Goal: Information Seeking & Learning: Learn about a topic

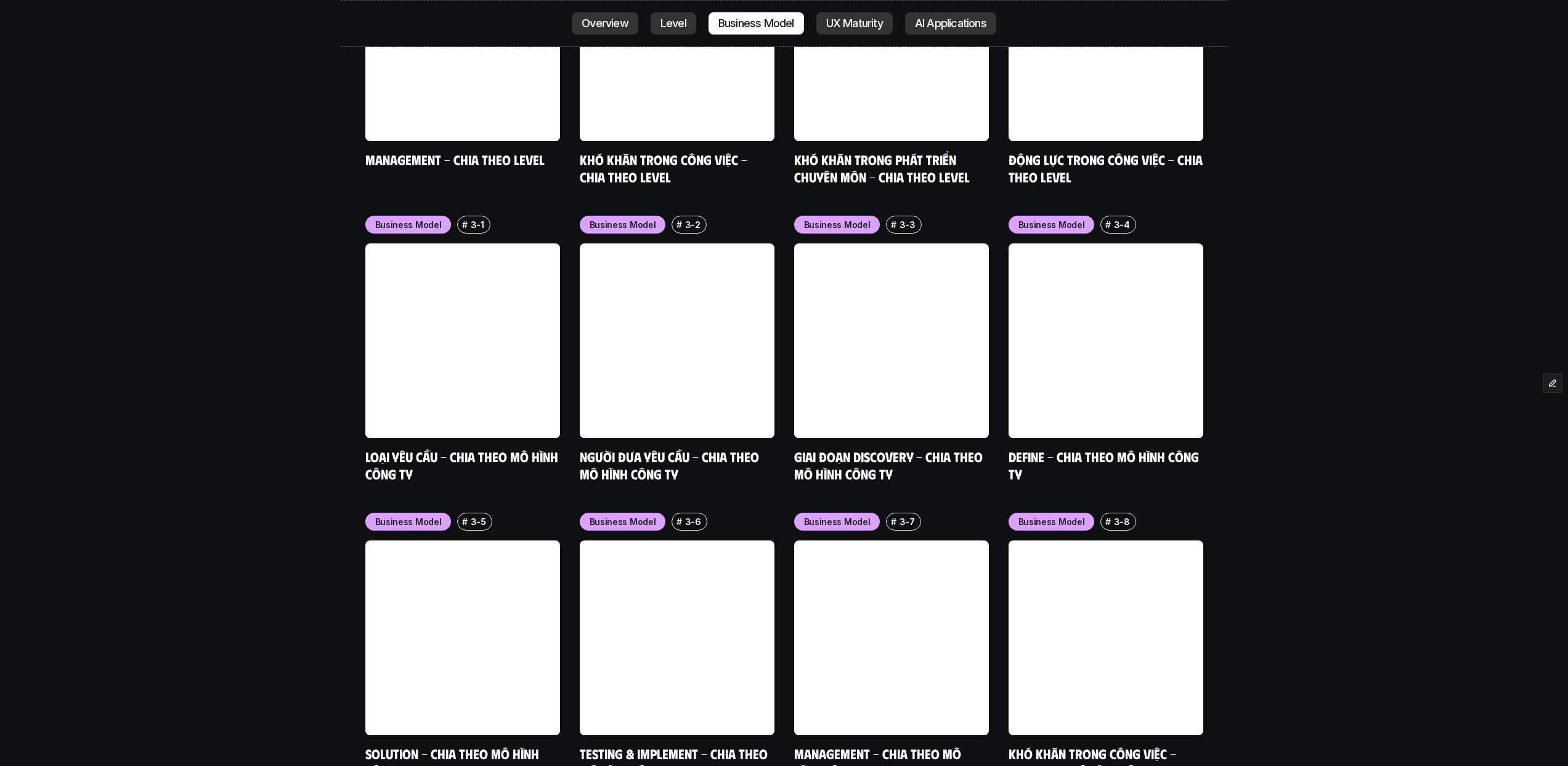
scroll to position [5352, 0]
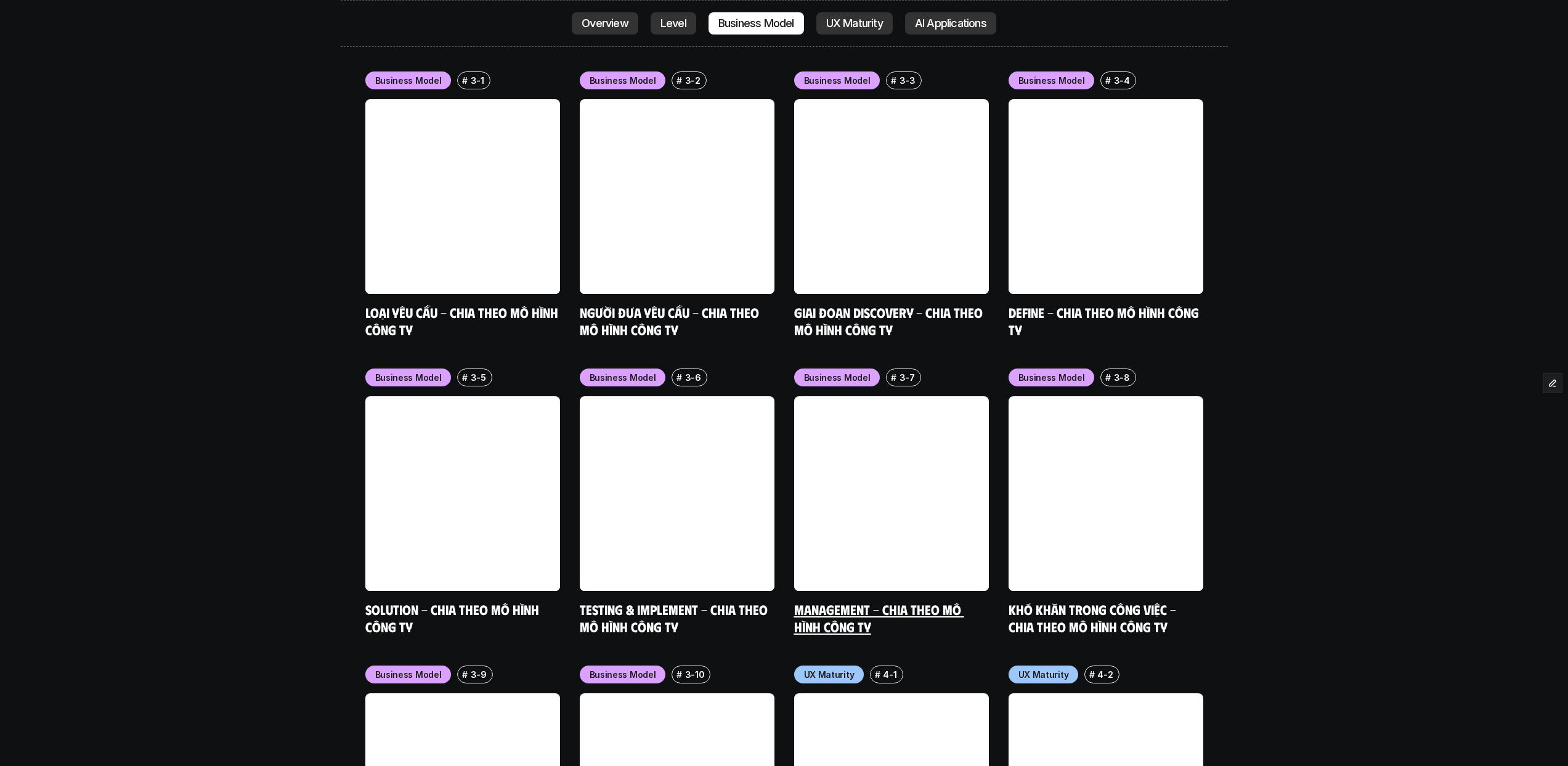
click at [875, 601] on link "Management - Chia theo mô hình công ty" at bounding box center [879, 618] width 170 height 34
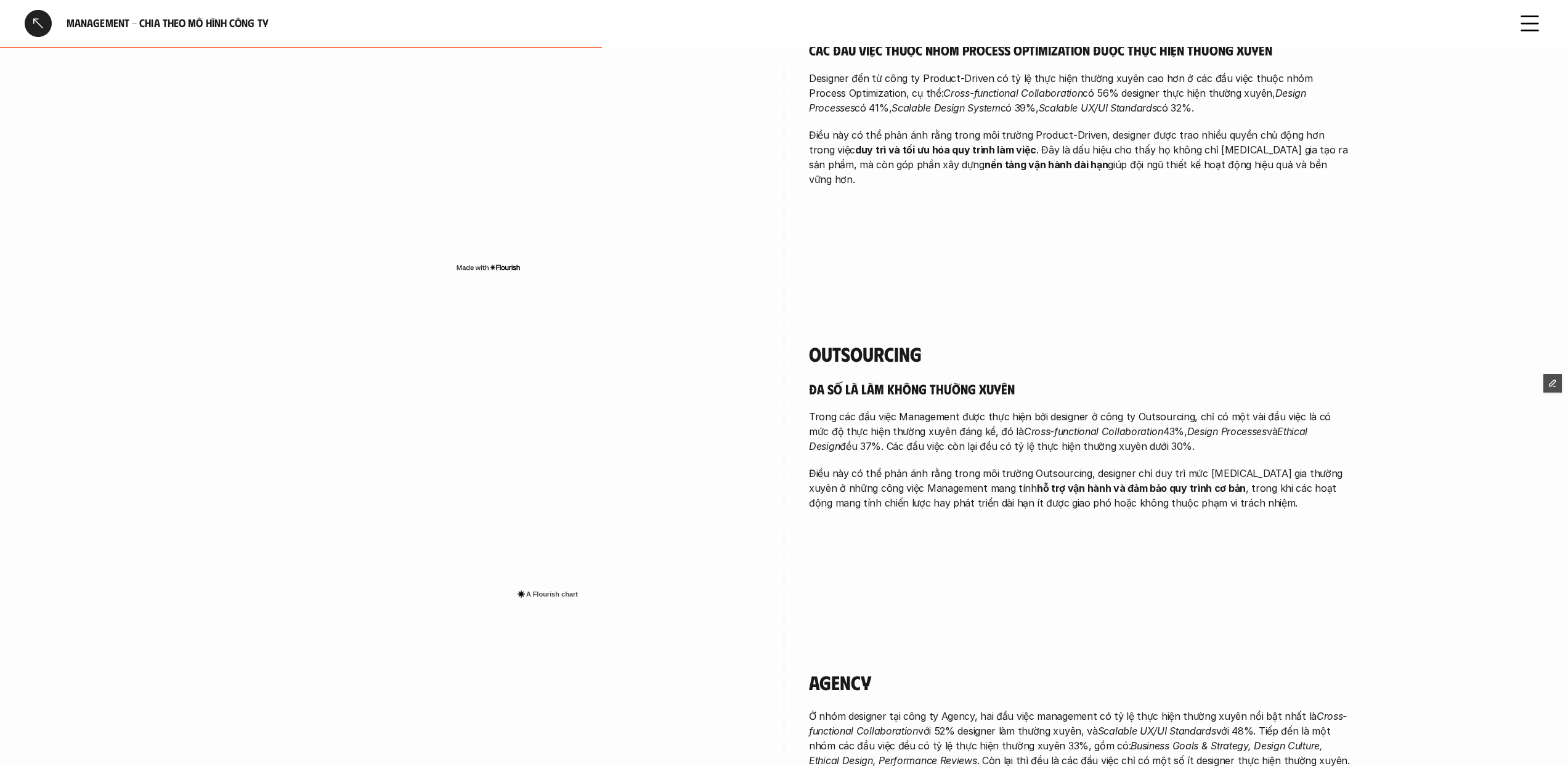
scroll to position [845, 0]
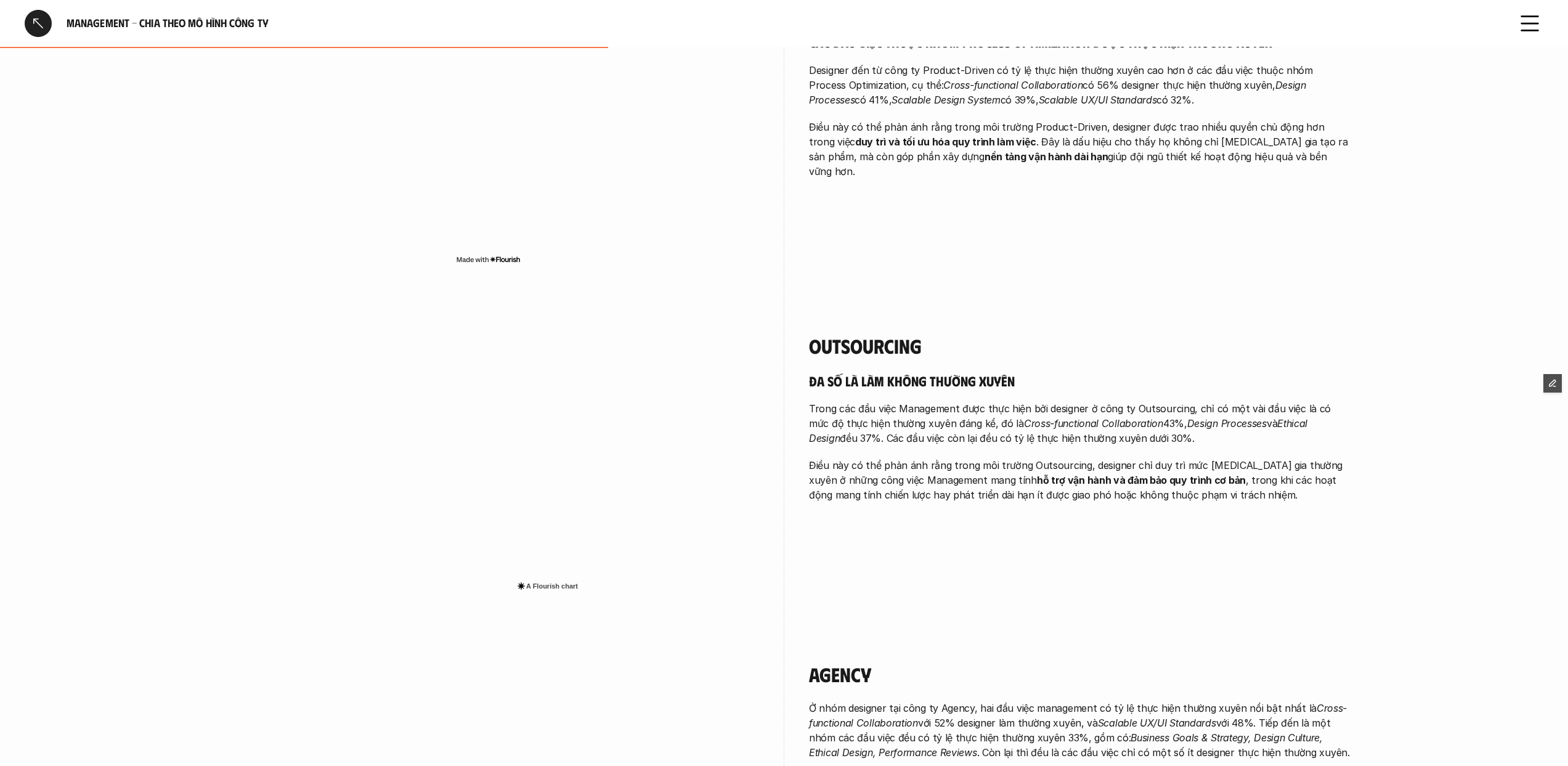
click at [34, 19] on div at bounding box center [38, 23] width 27 height 27
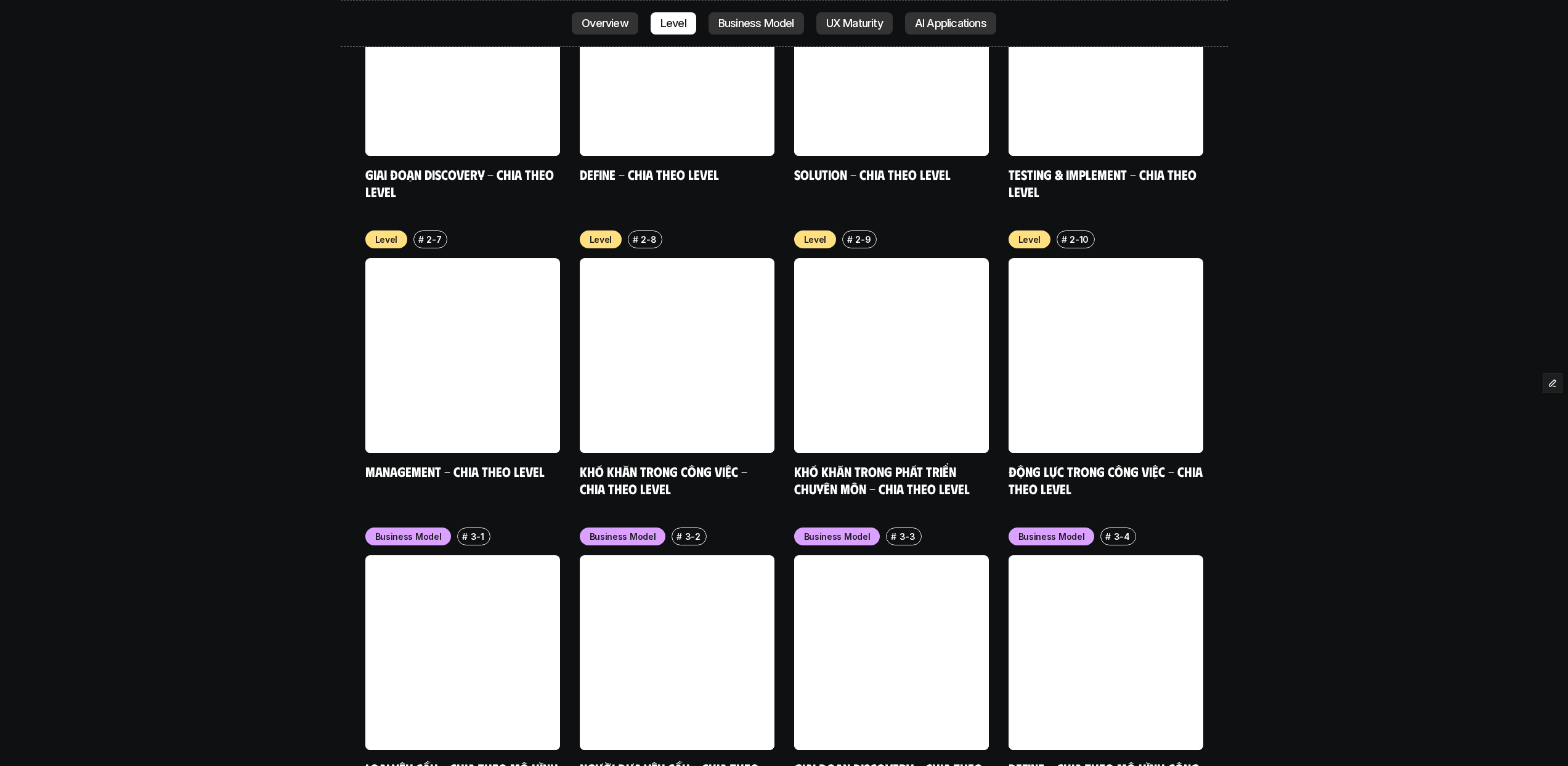
scroll to position [5039, 0]
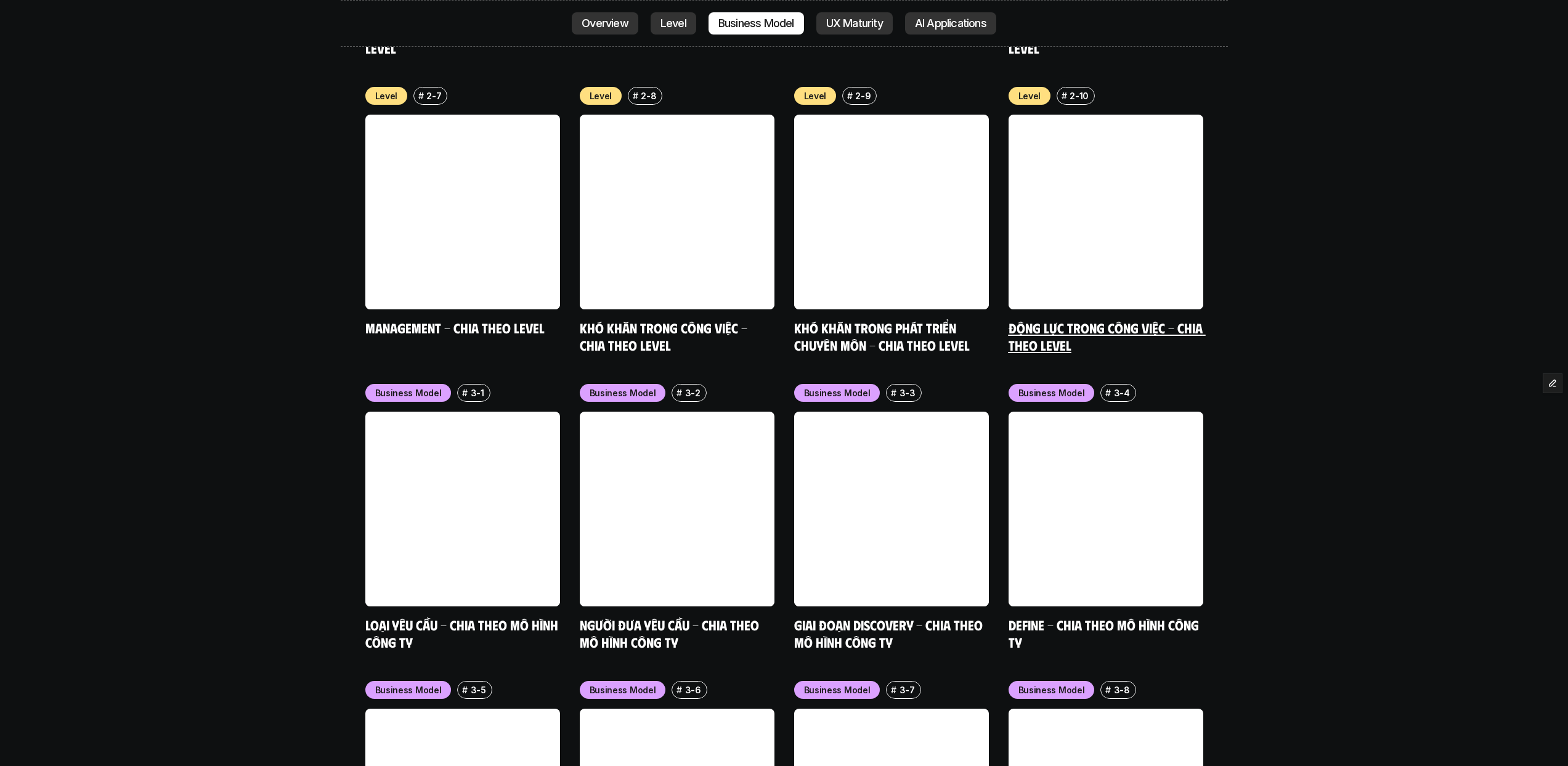
click at [1039, 320] on link "Động lực trong công việc - Chia theo Level" at bounding box center [1107, 336] width 197 height 34
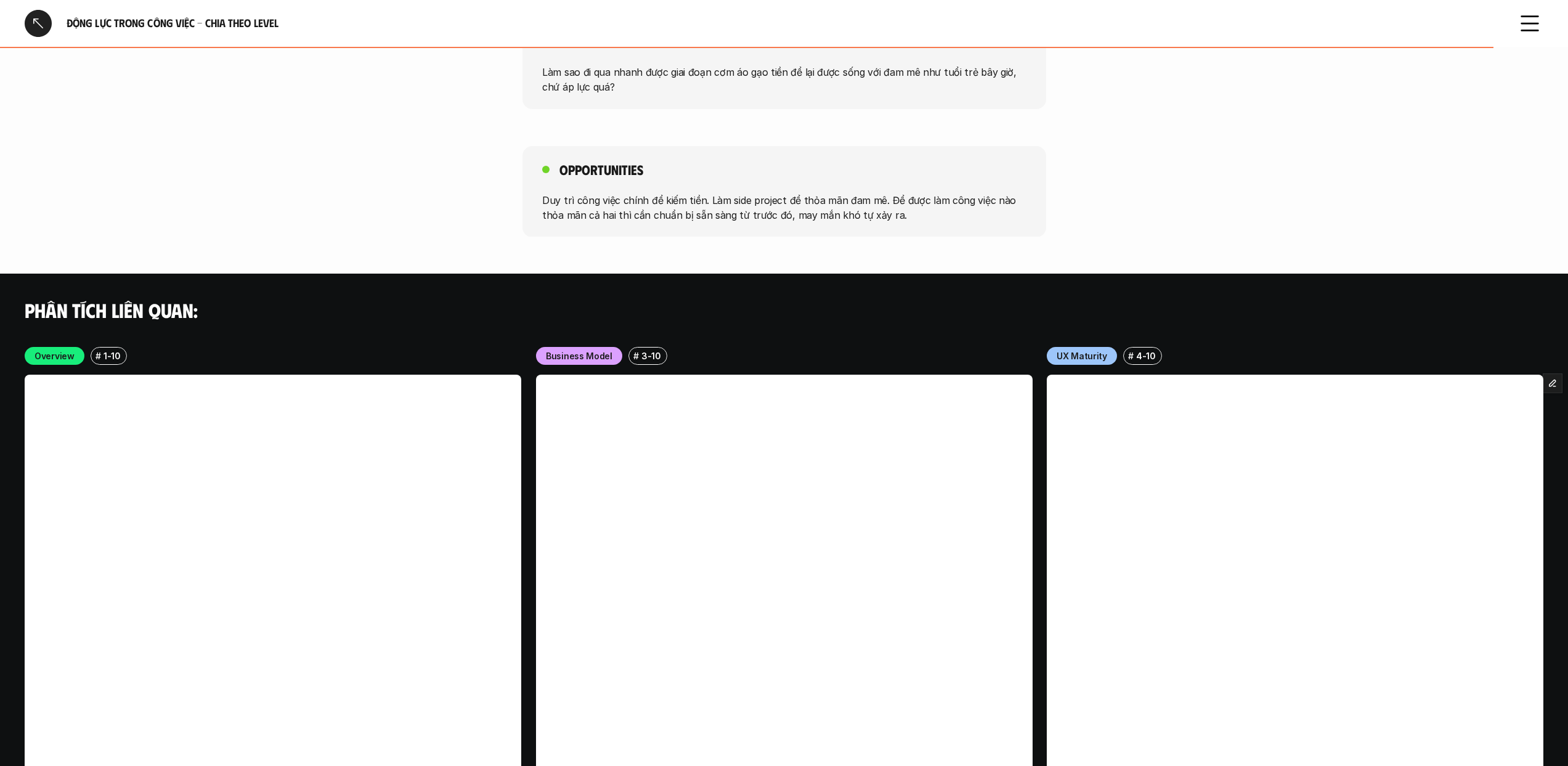
scroll to position [3078, 0]
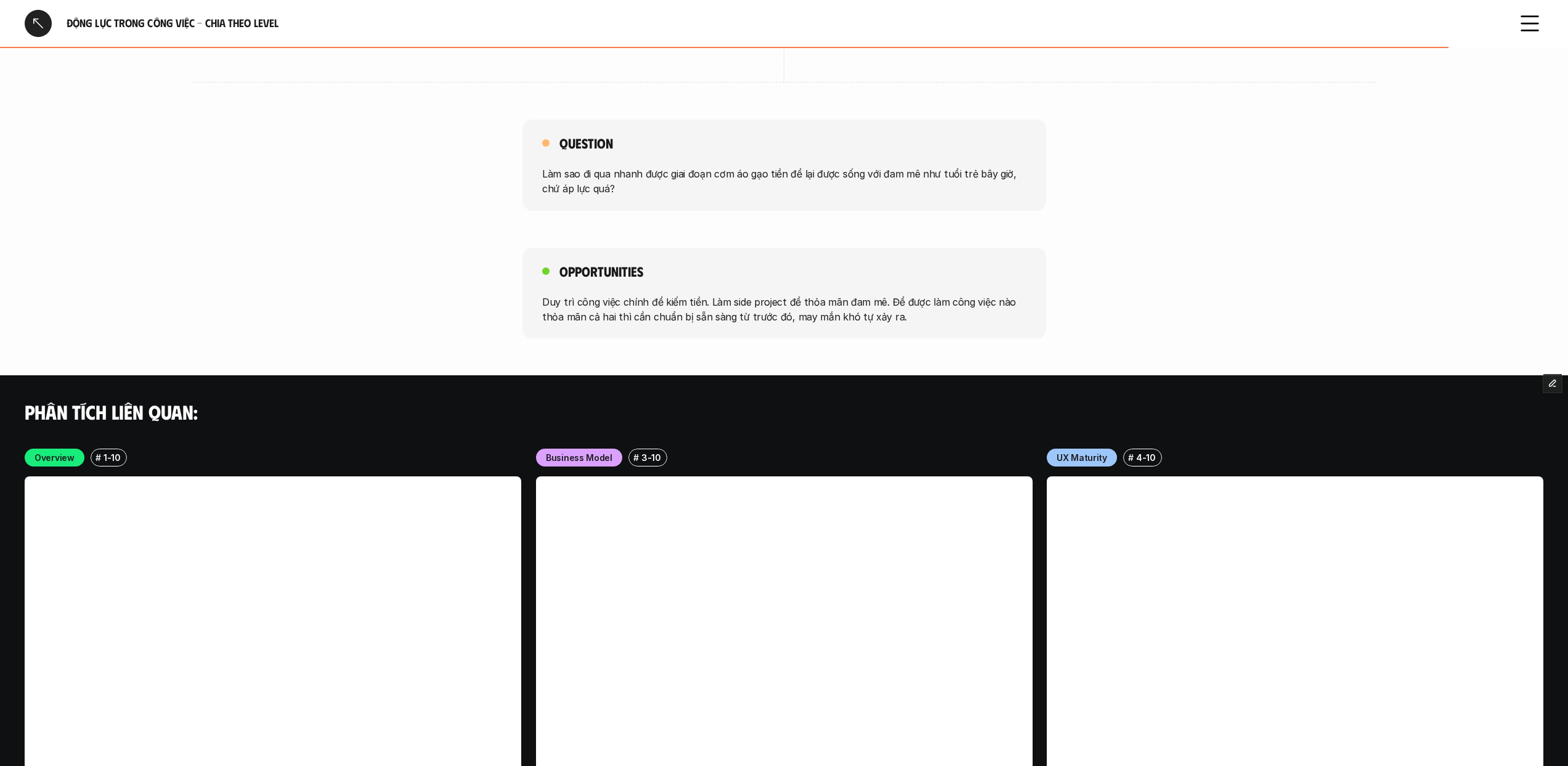
click at [47, 24] on div at bounding box center [38, 23] width 27 height 27
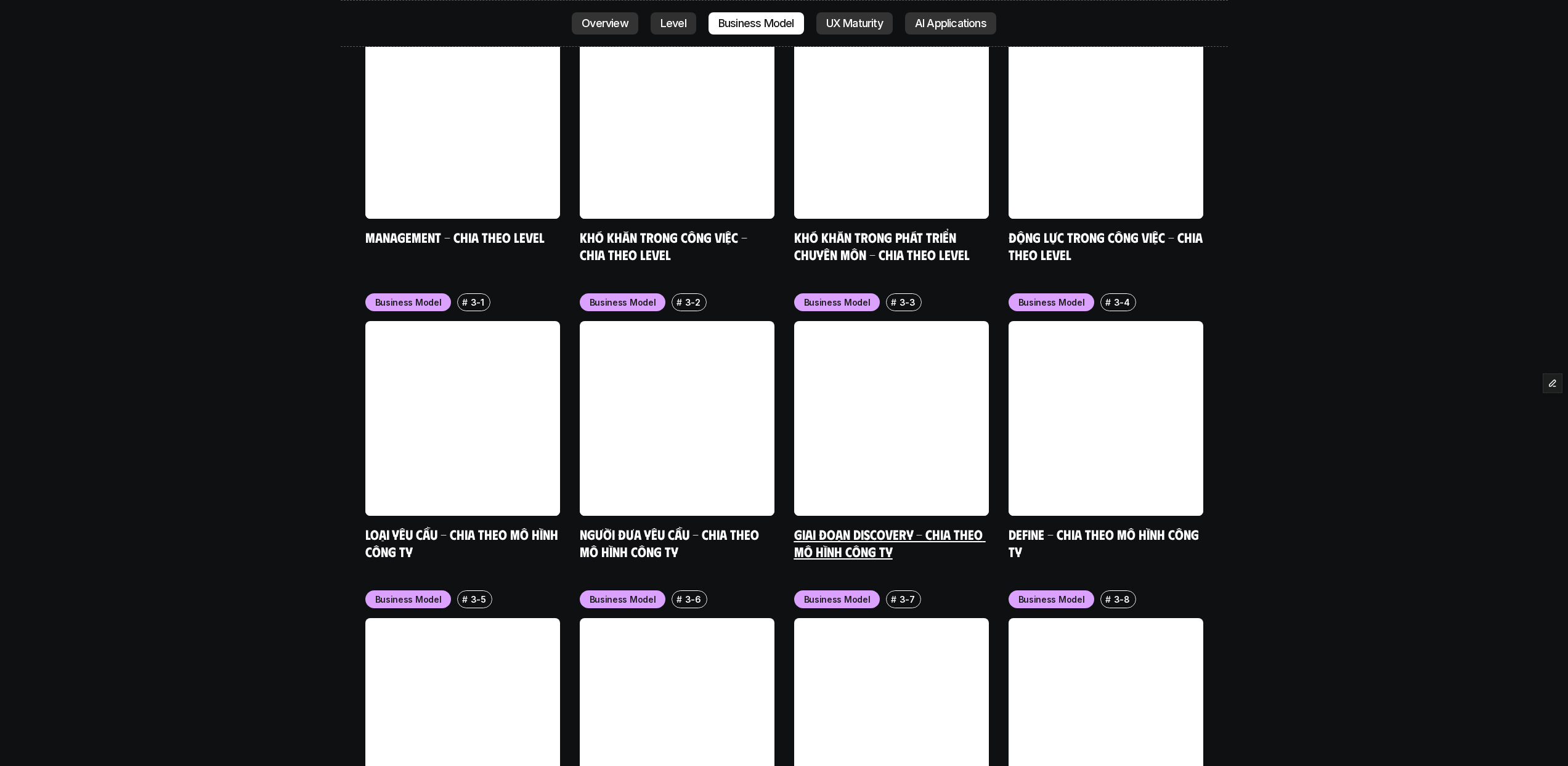
scroll to position [5198, 0]
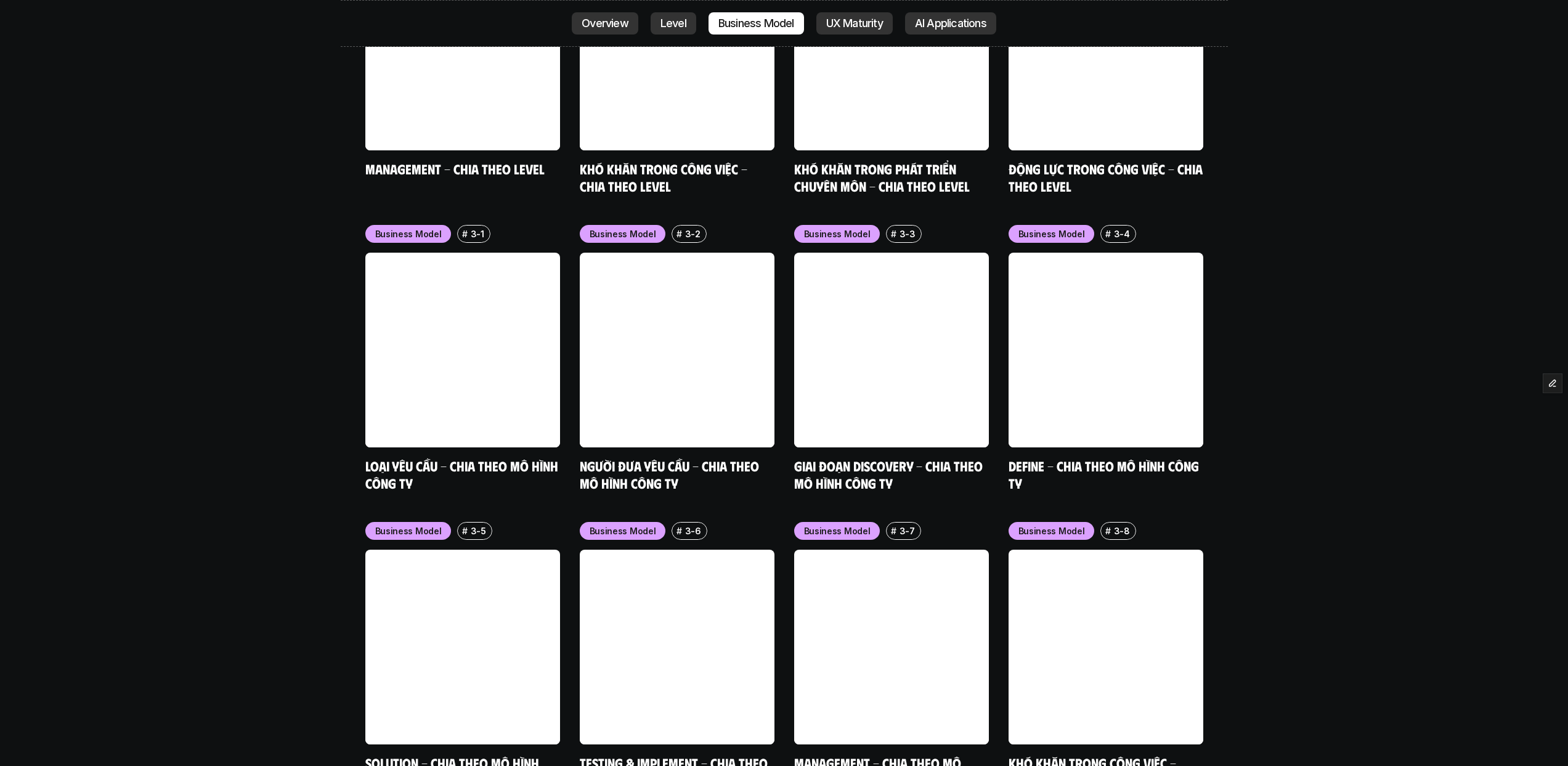
click at [890, 550] on link at bounding box center [891, 647] width 195 height 195
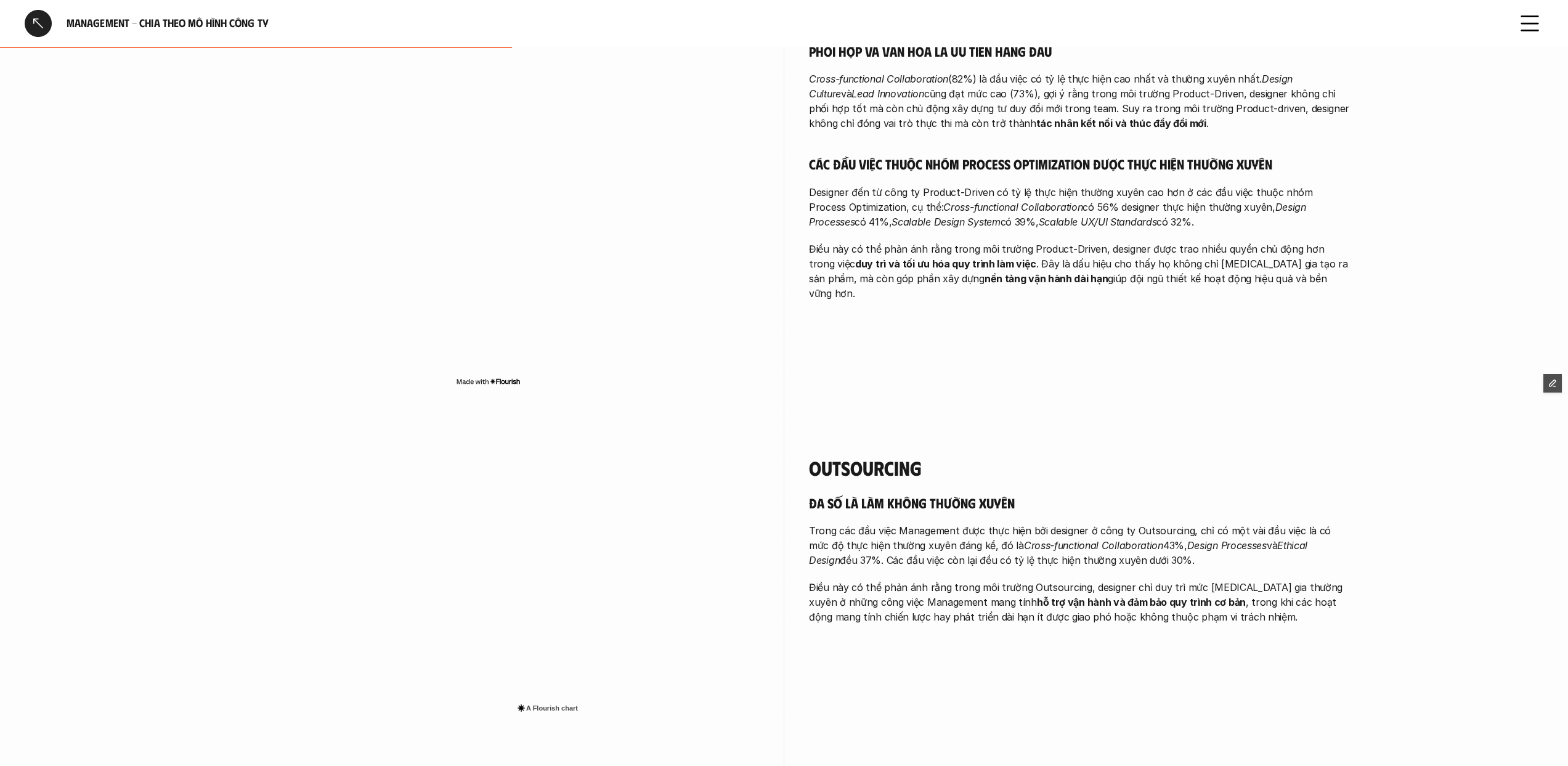
scroll to position [842, 0]
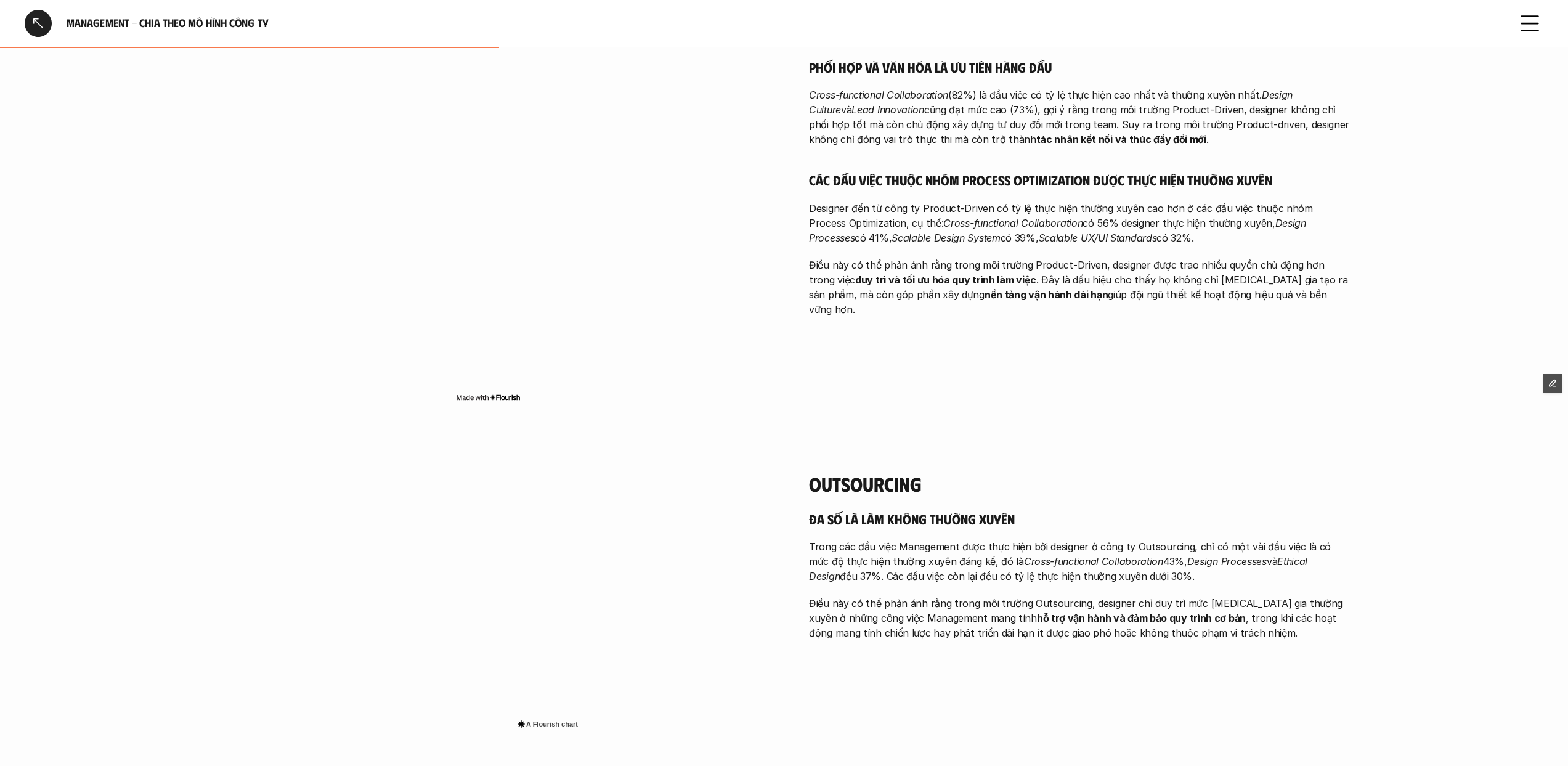
scroll to position [547, 0]
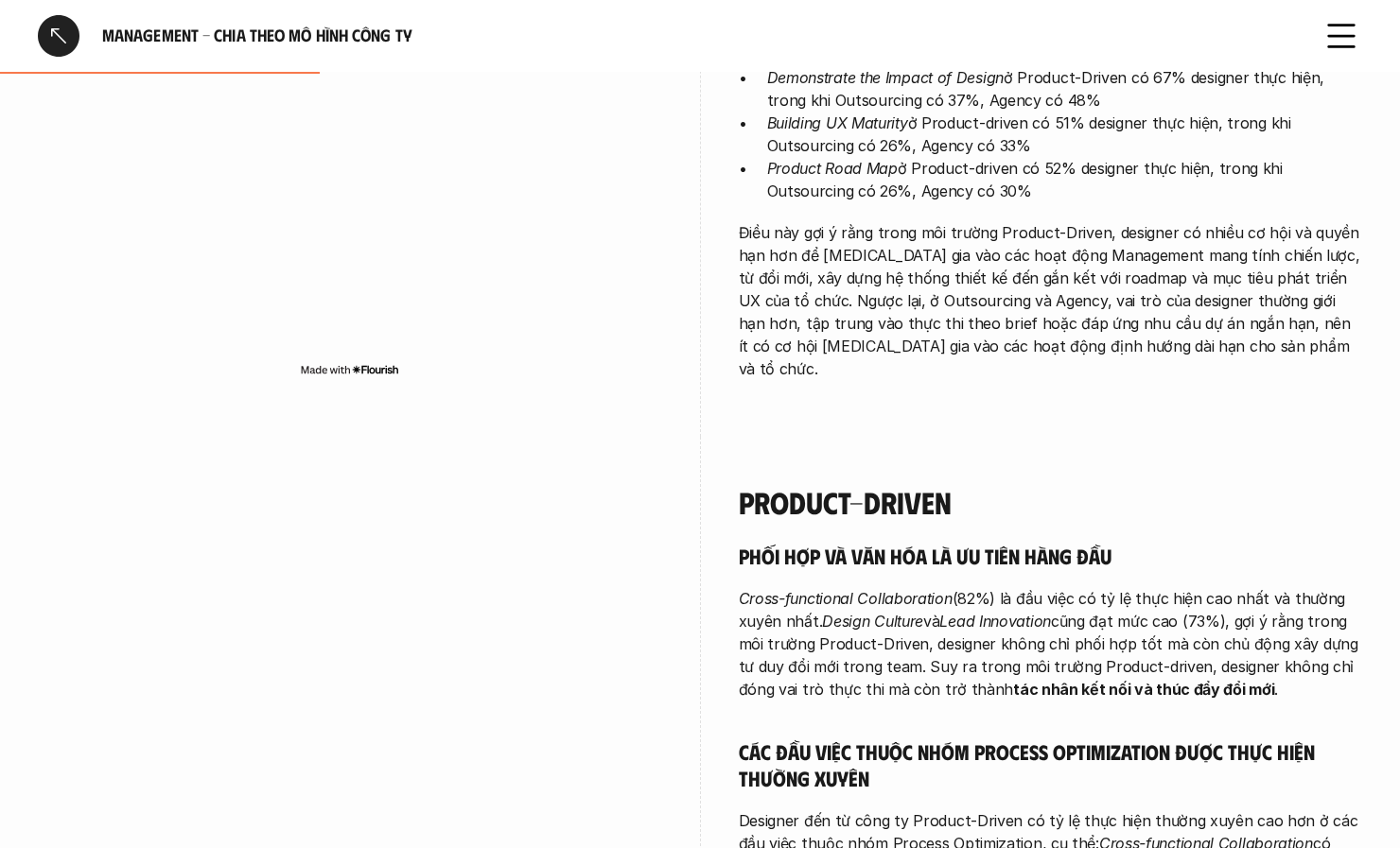
scroll to position [839, 0]
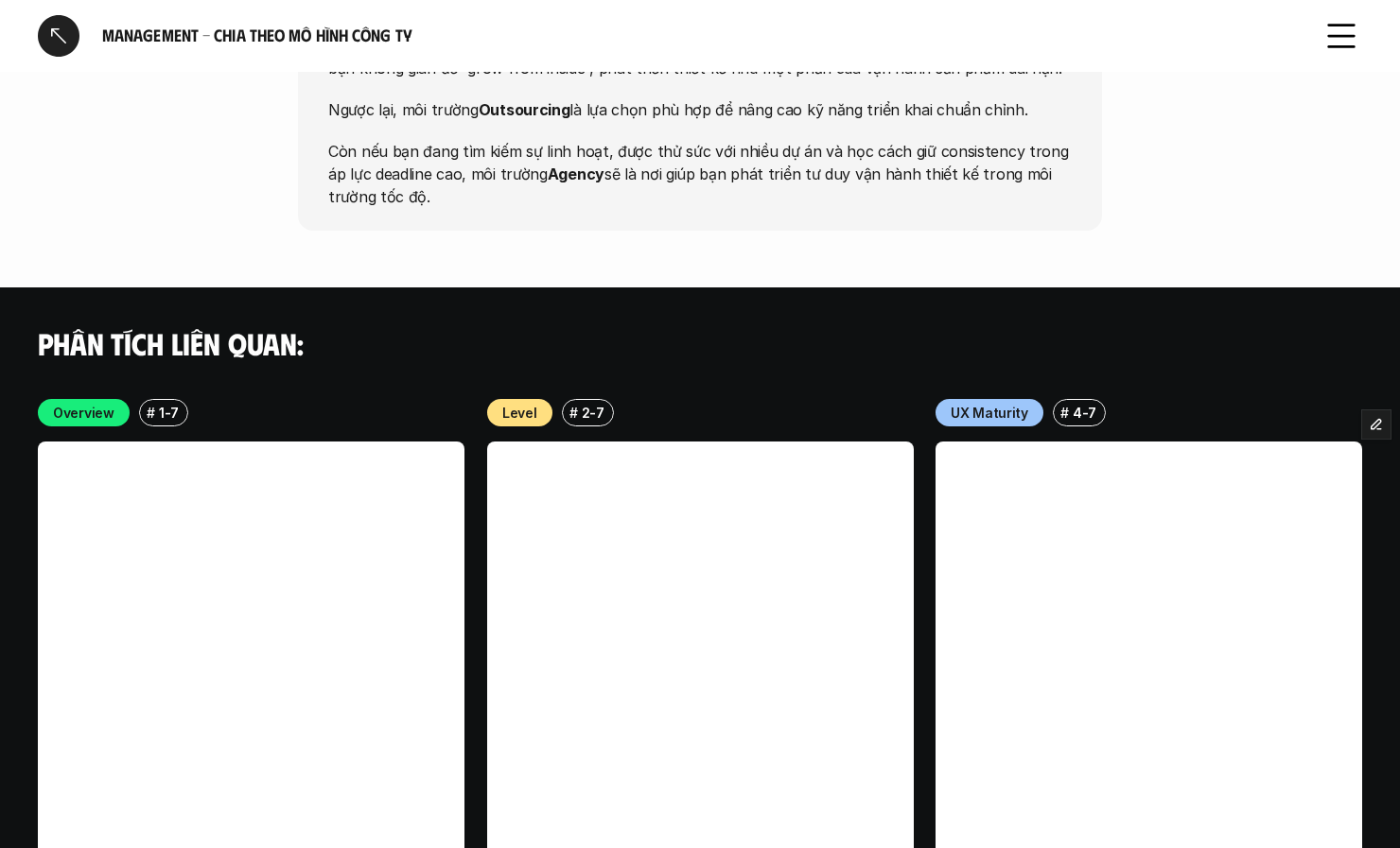
scroll to position [3689, 0]
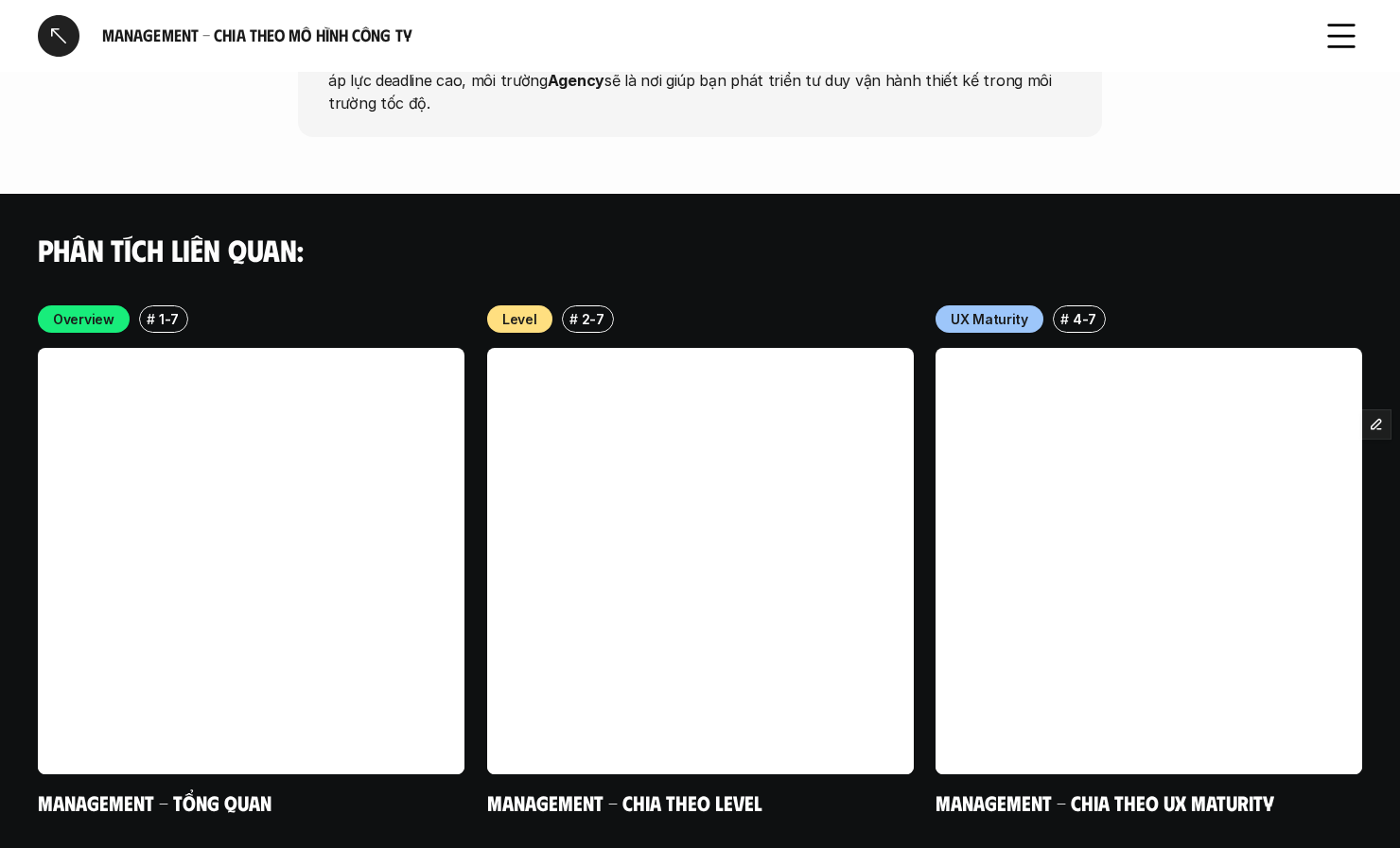
click at [70, 45] on div at bounding box center [58, 36] width 42 height 42
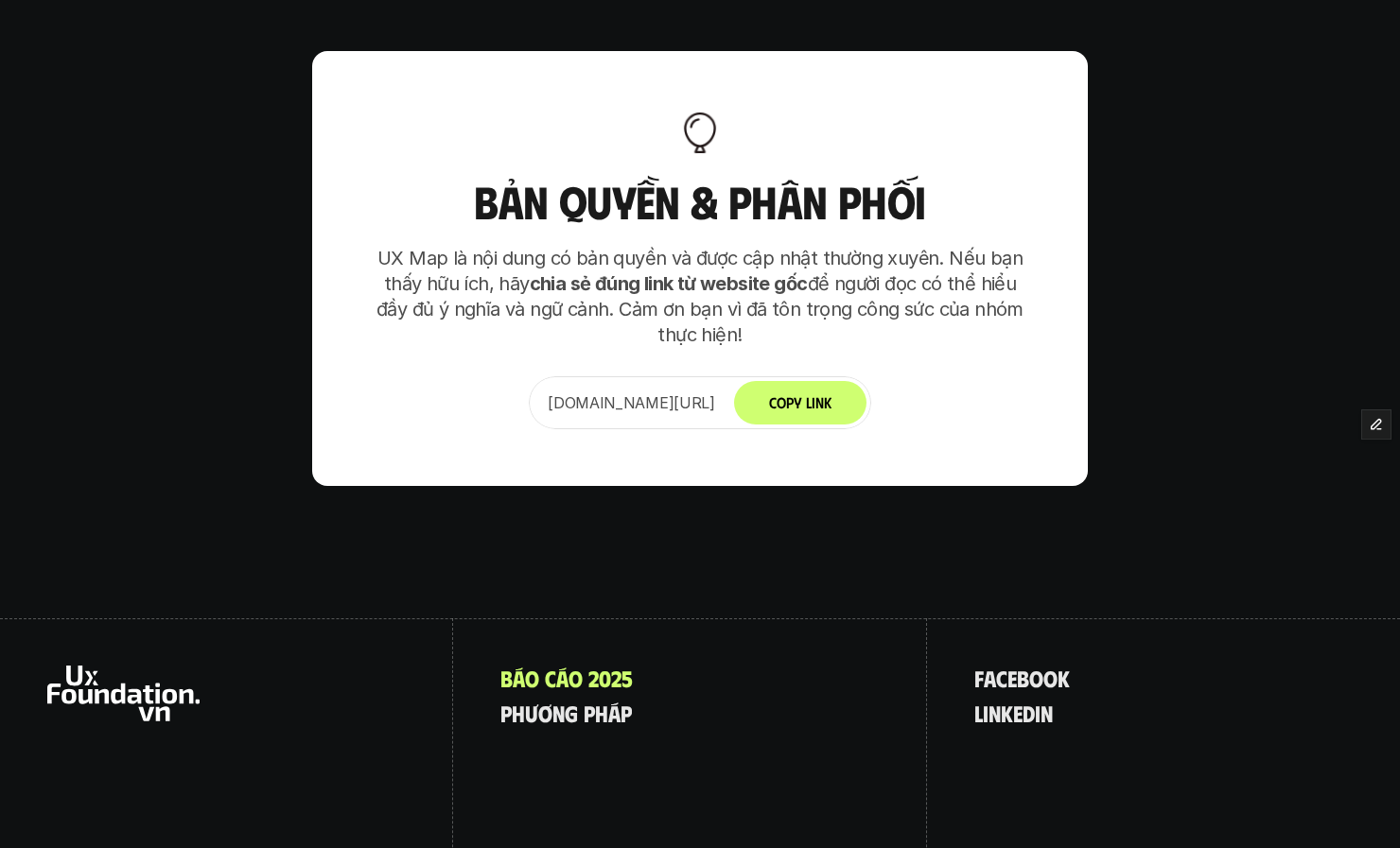
scroll to position [11826, 0]
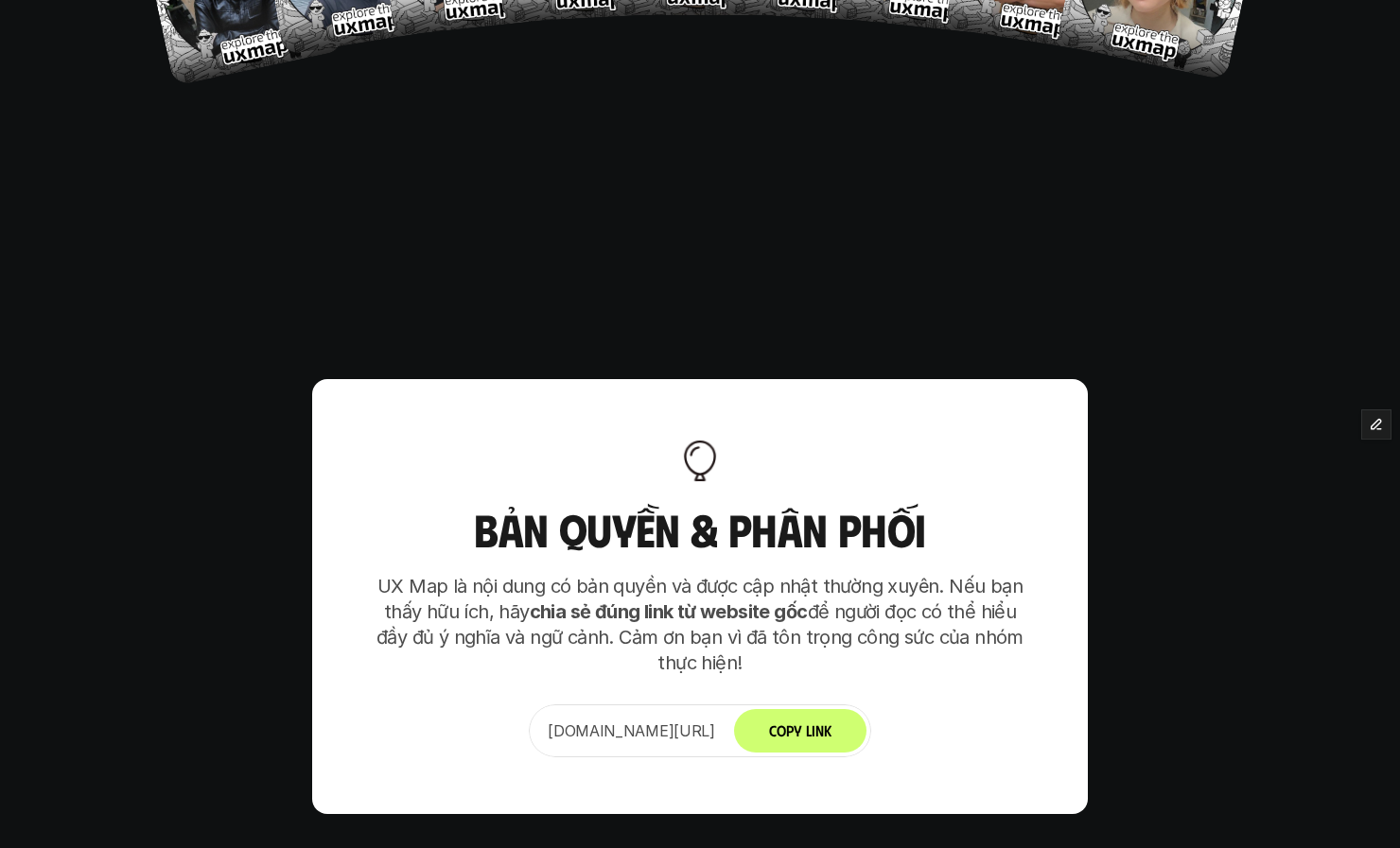
scroll to position [11183, 0]
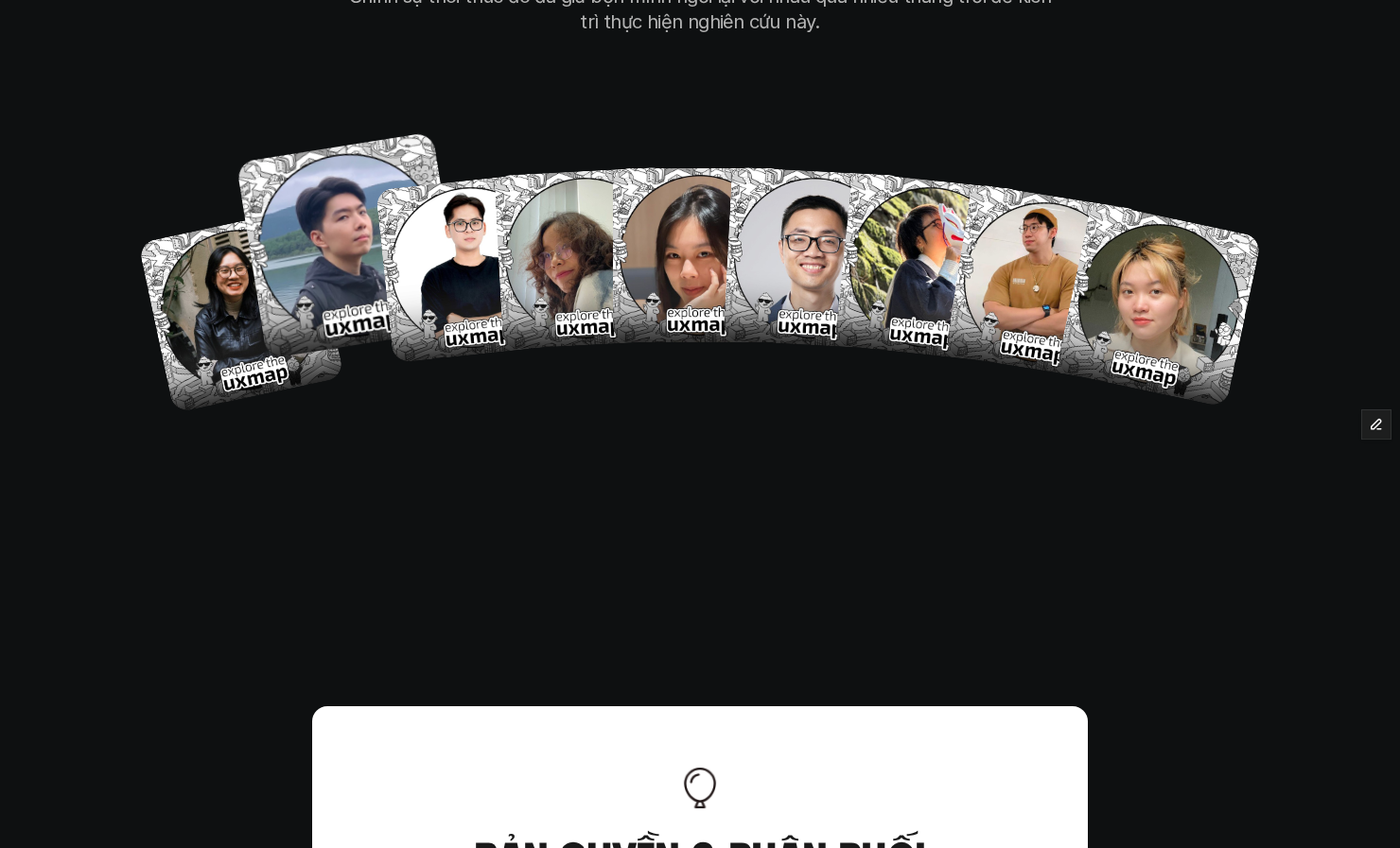
click at [335, 175] on img at bounding box center [349, 245] width 227 height 227
